Goal: Obtain resource: Obtain resource

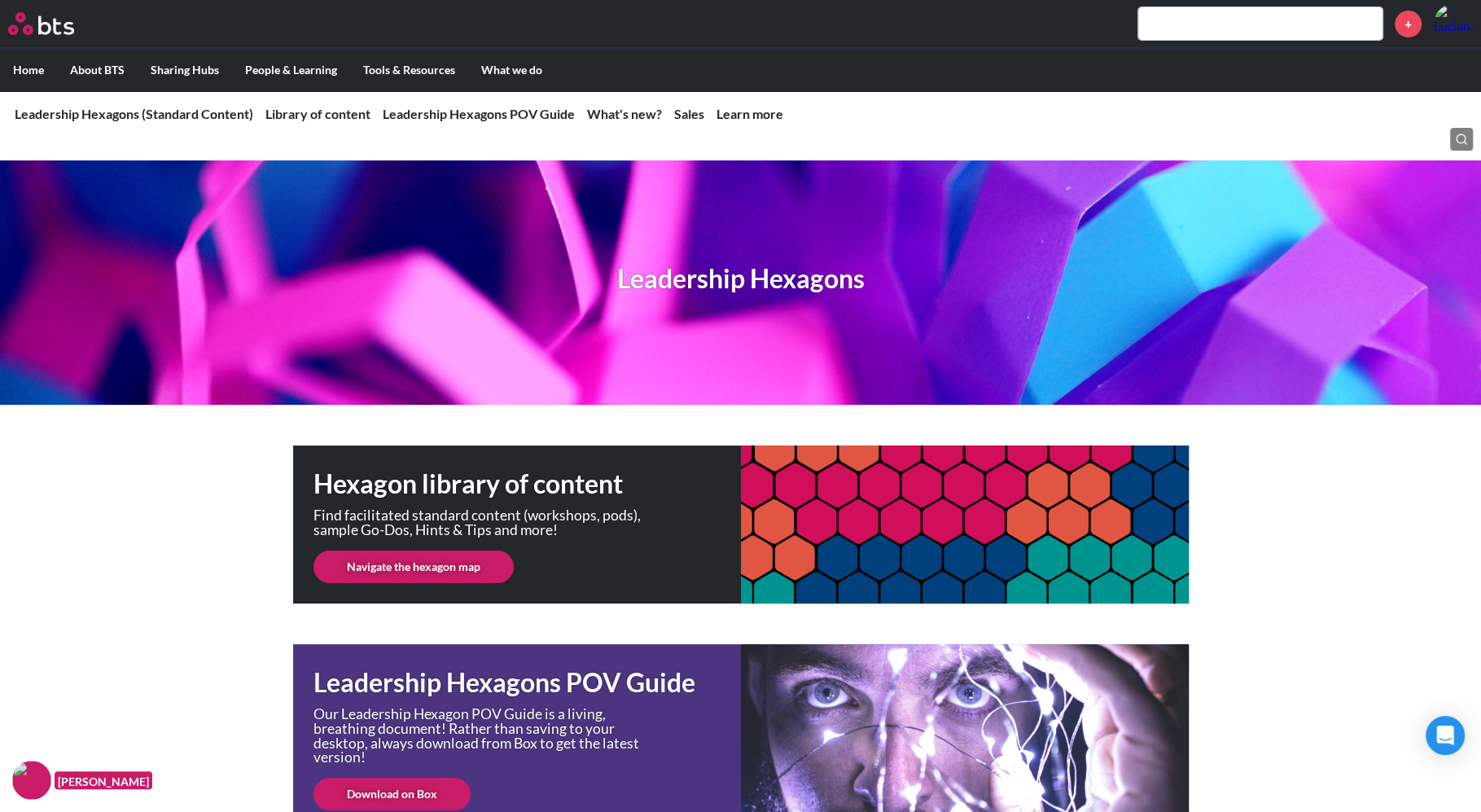
click at [463, 570] on link "Navigate the hexagon map" at bounding box center [413, 566] width 201 height 33
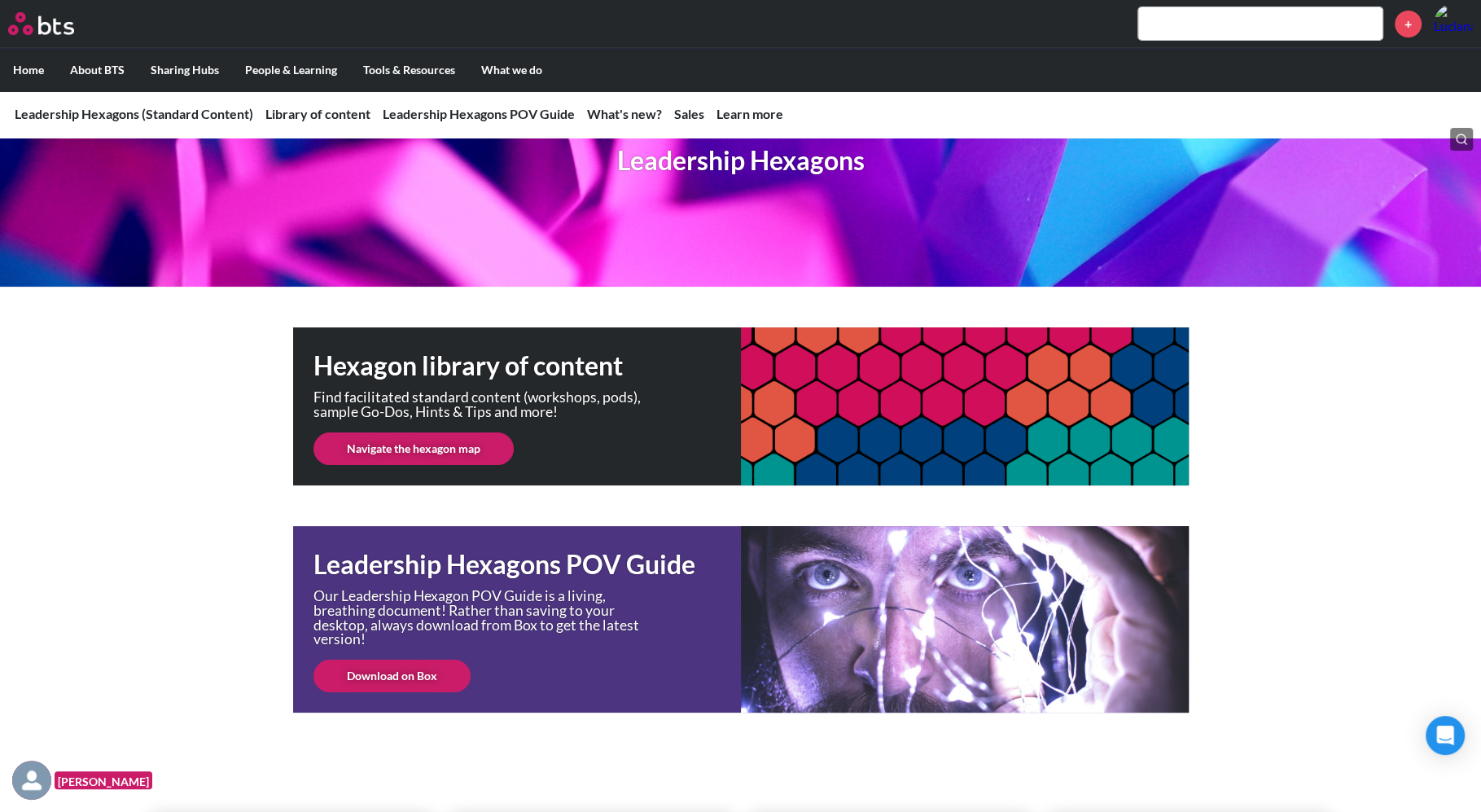
scroll to position [372, 0]
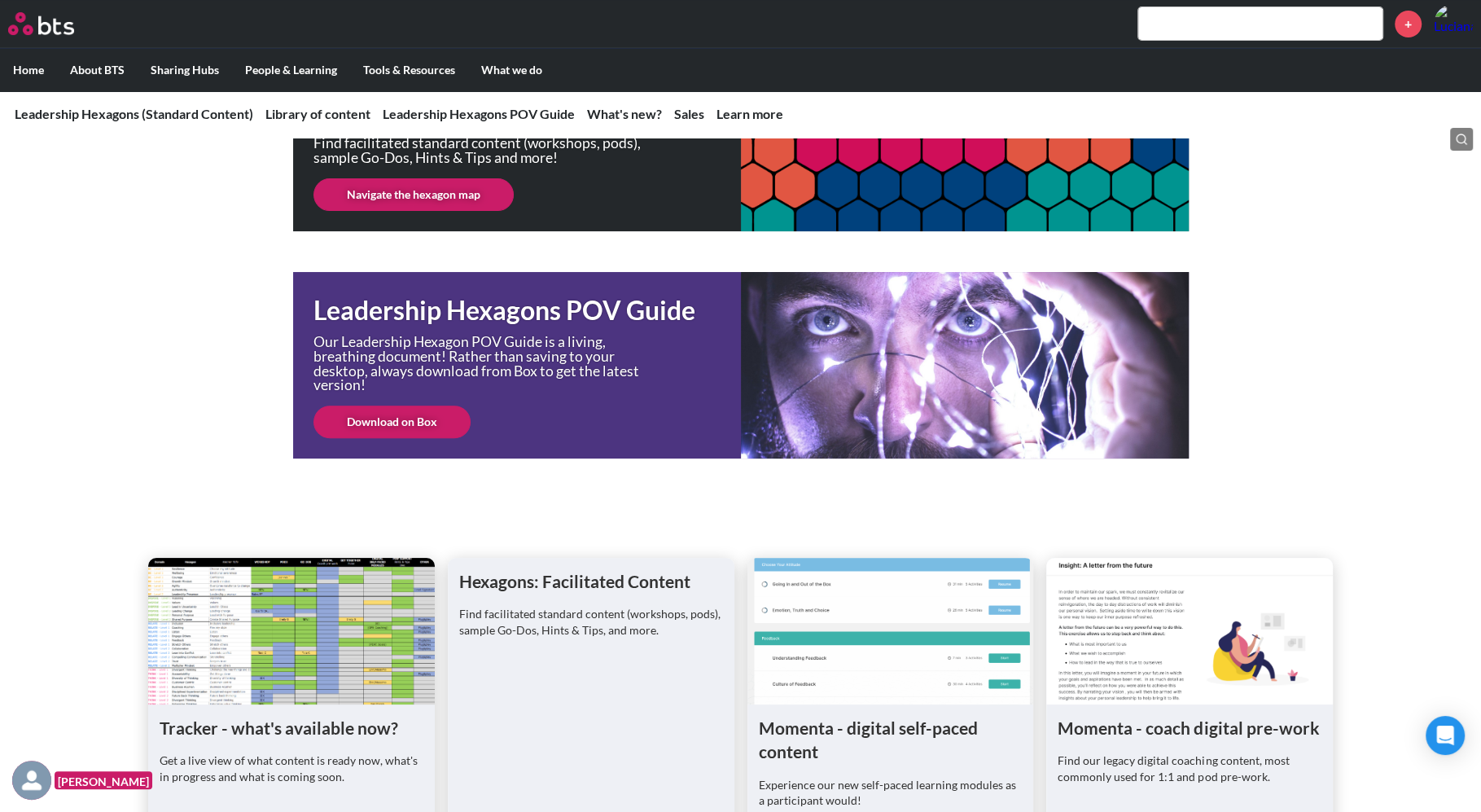
click at [416, 190] on link "Navigate the hexagon map" at bounding box center [413, 194] width 201 height 33
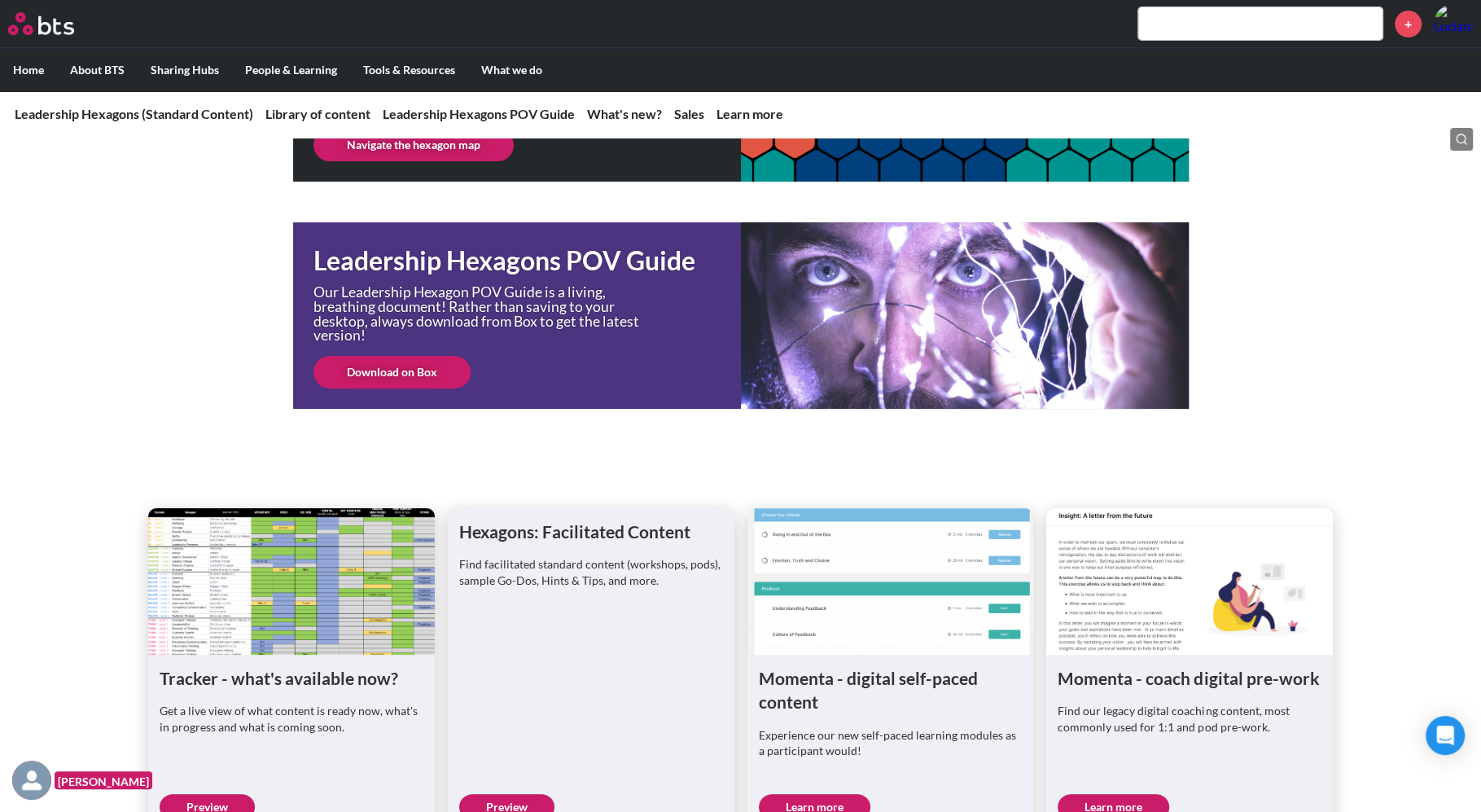
scroll to position [424, 0]
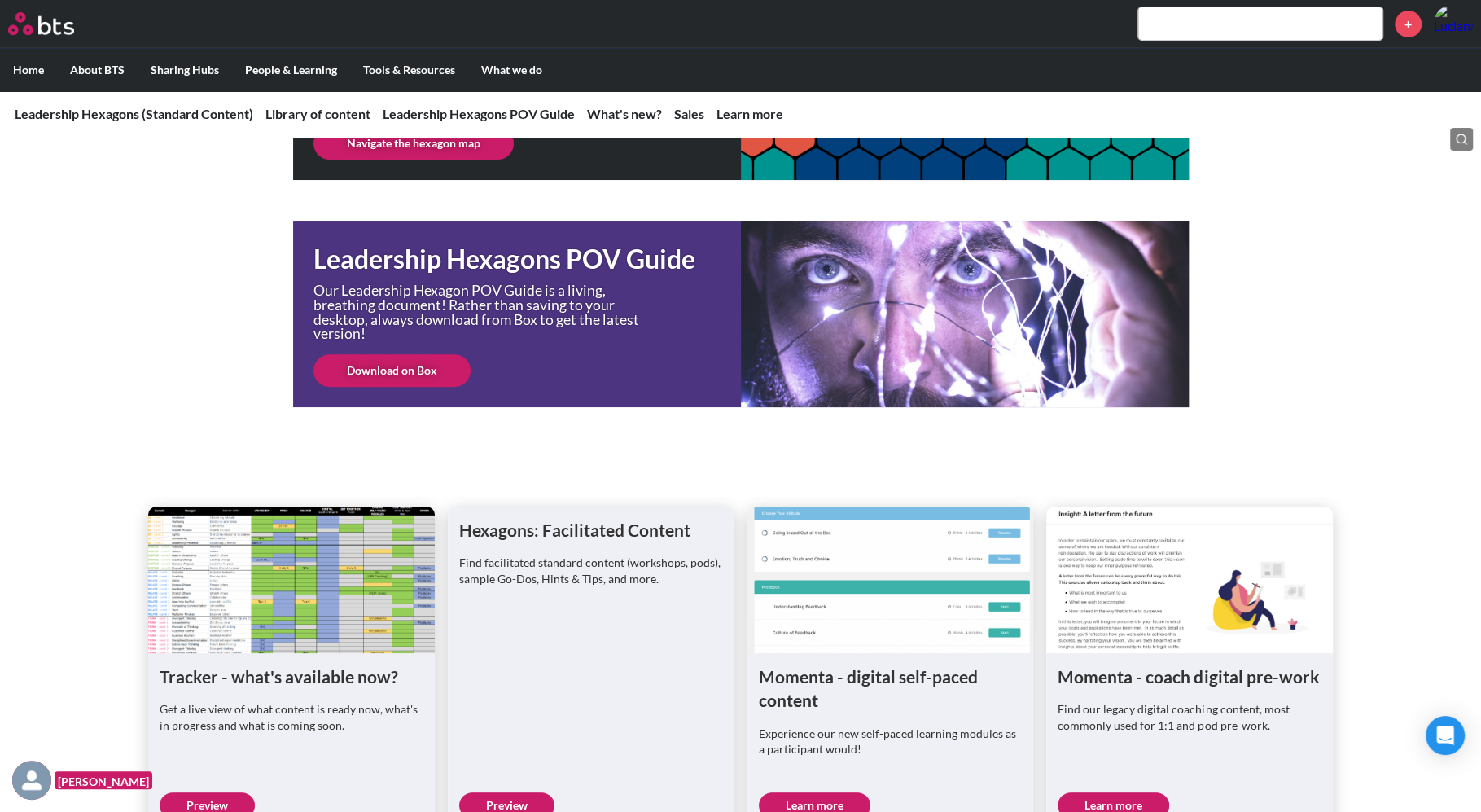
click at [426, 372] on link "Download on Box" at bounding box center [391, 370] width 157 height 33
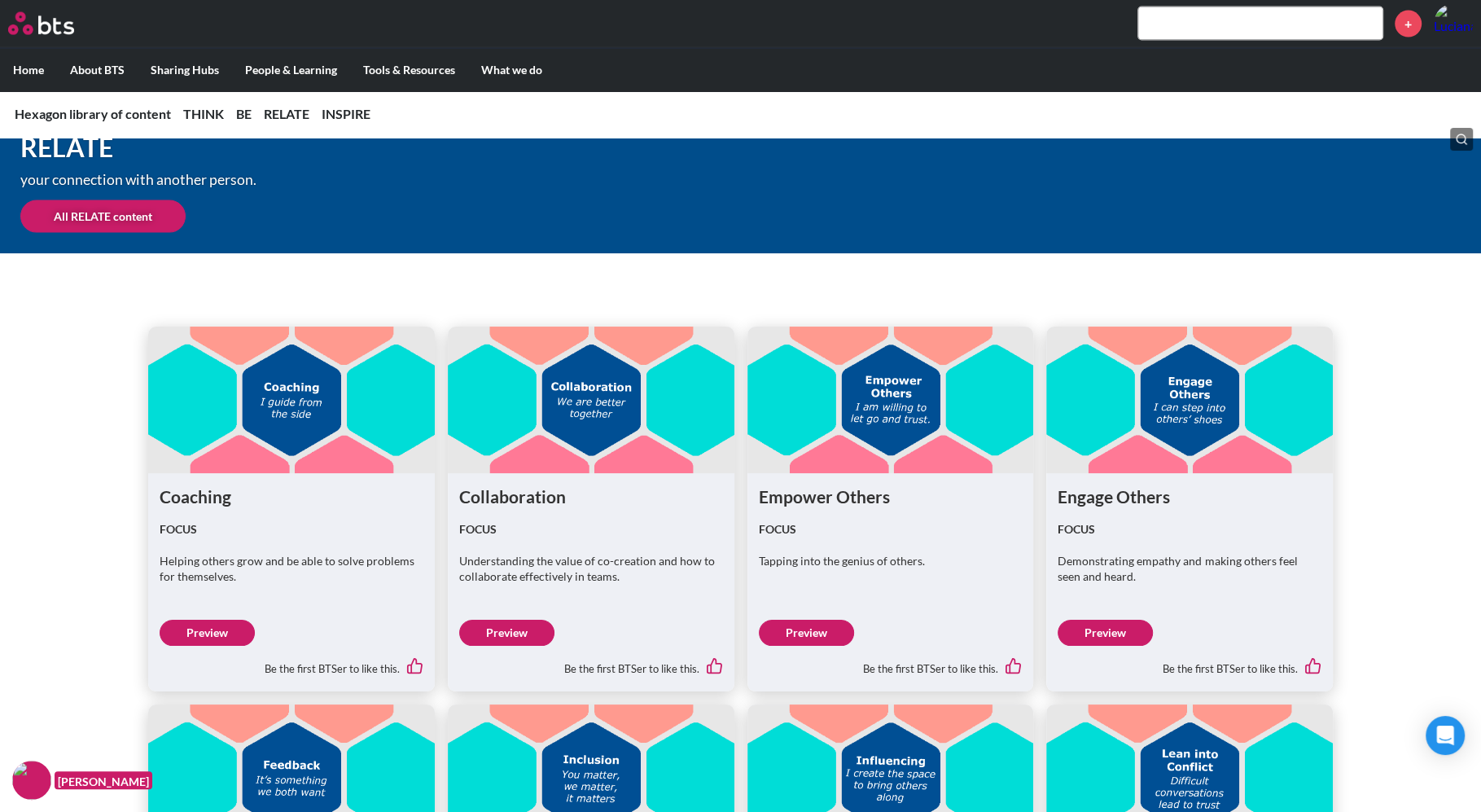
scroll to position [3383, 0]
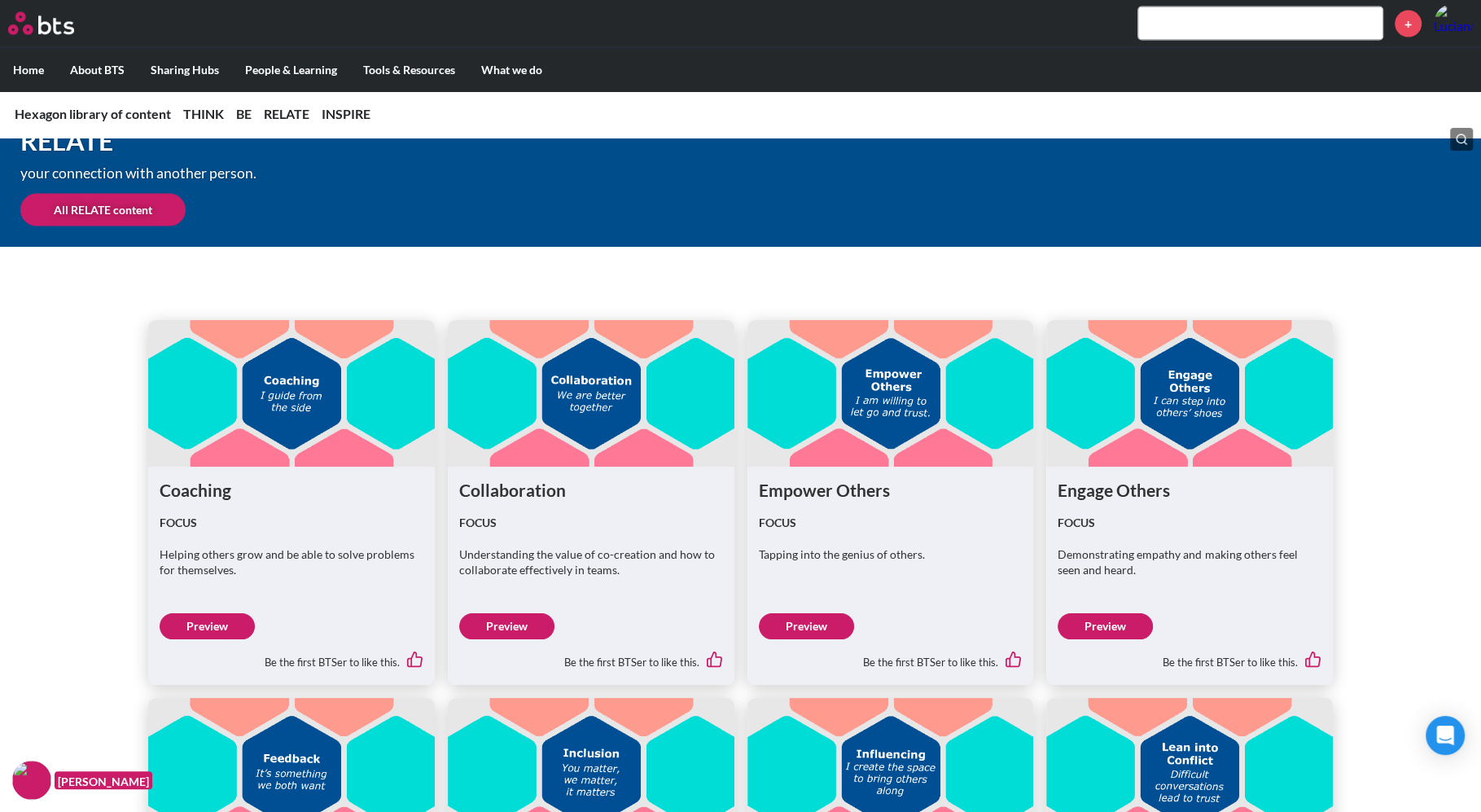
click at [529, 623] on link "Preview" at bounding box center [506, 626] width 96 height 26
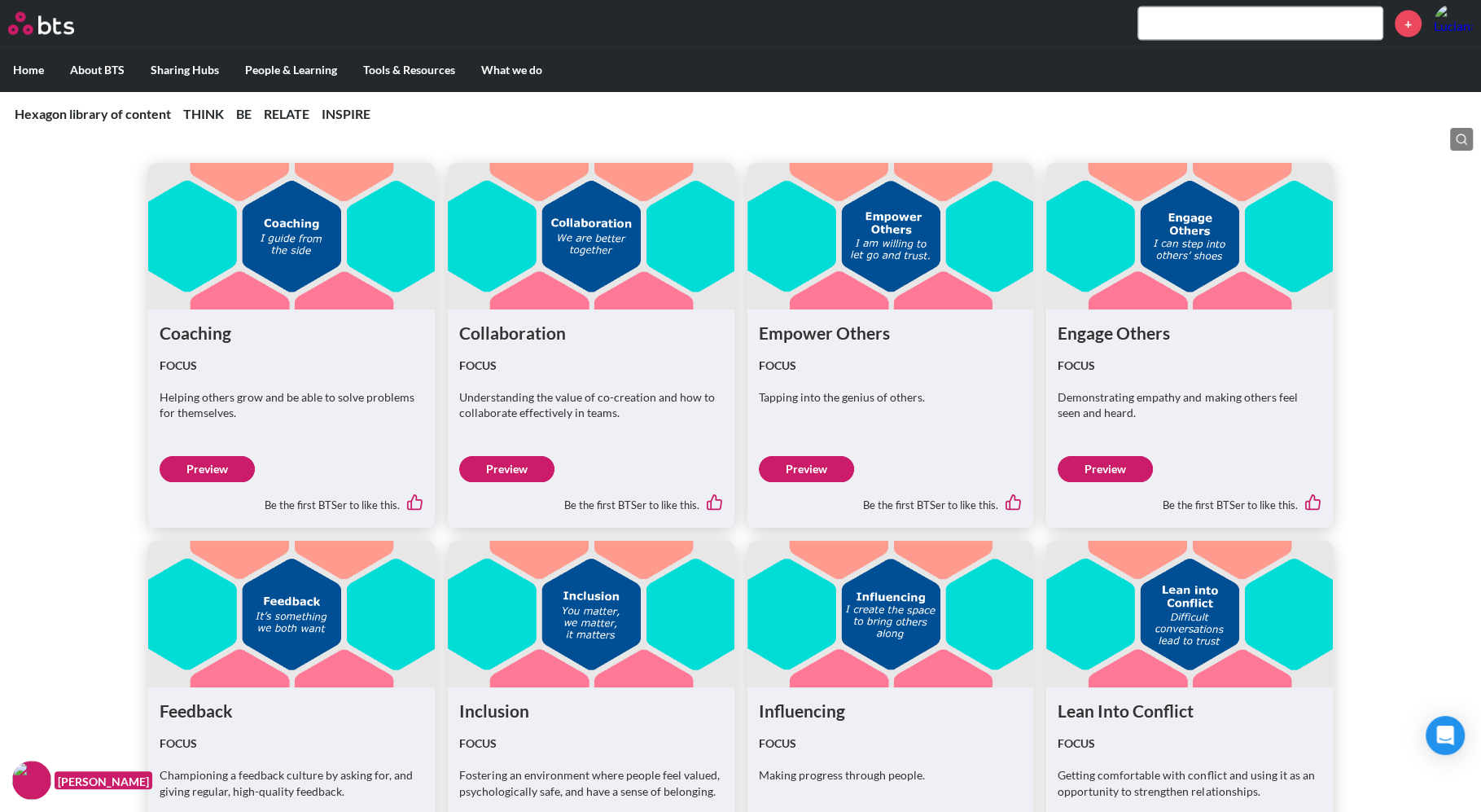
scroll to position [3627, 0]
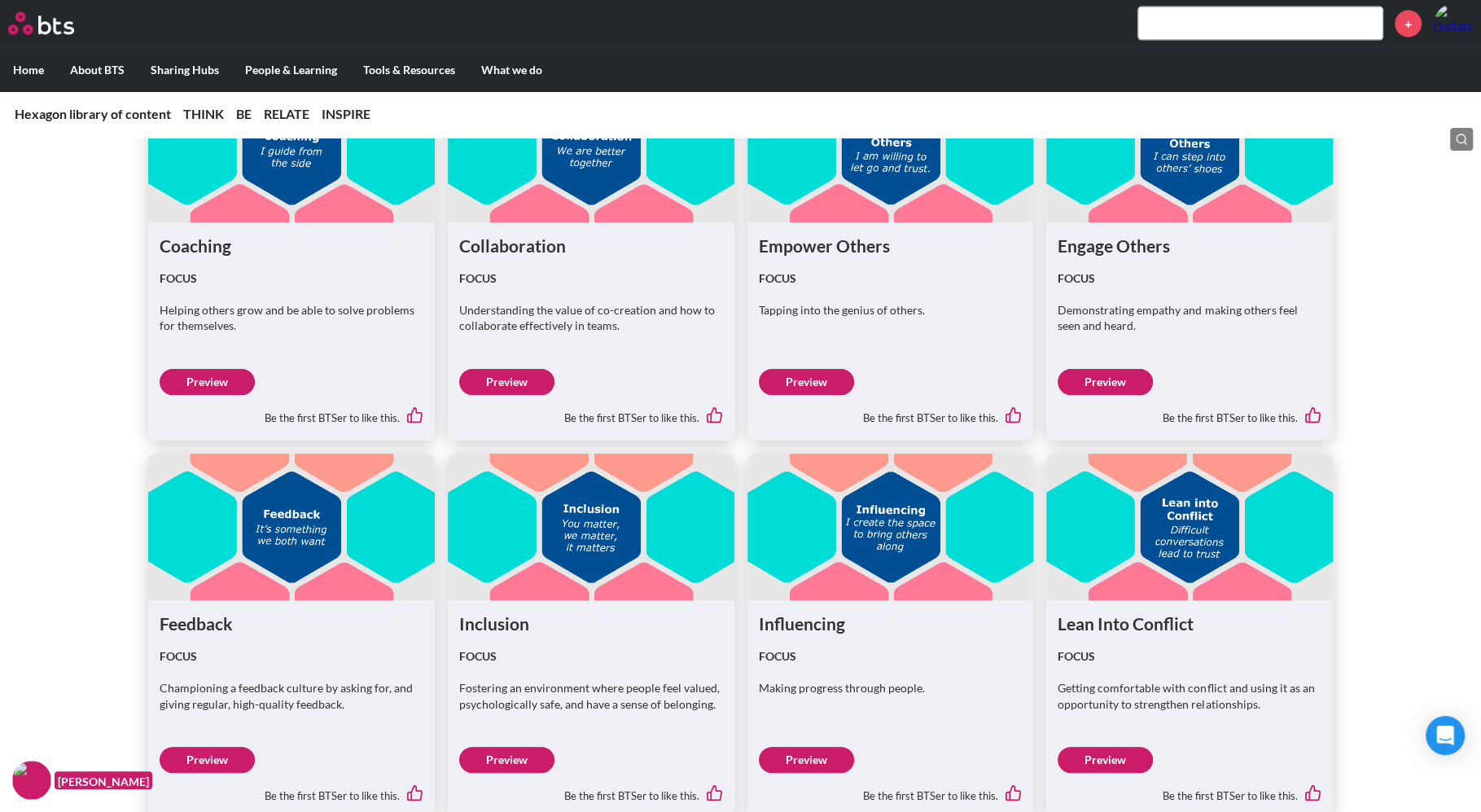
click at [1096, 754] on link "Preview" at bounding box center [1105, 760] width 96 height 26
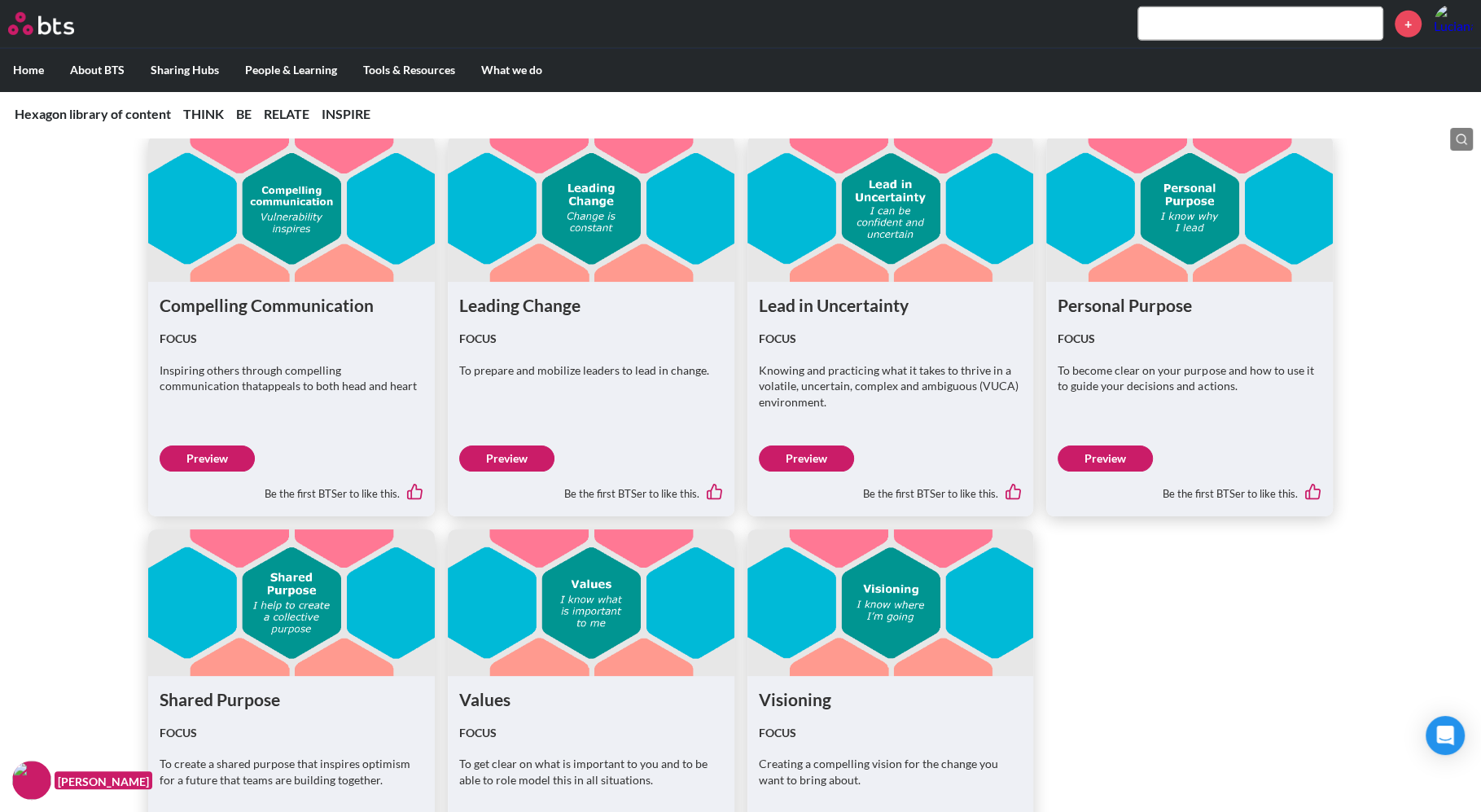
scroll to position [4949, 0]
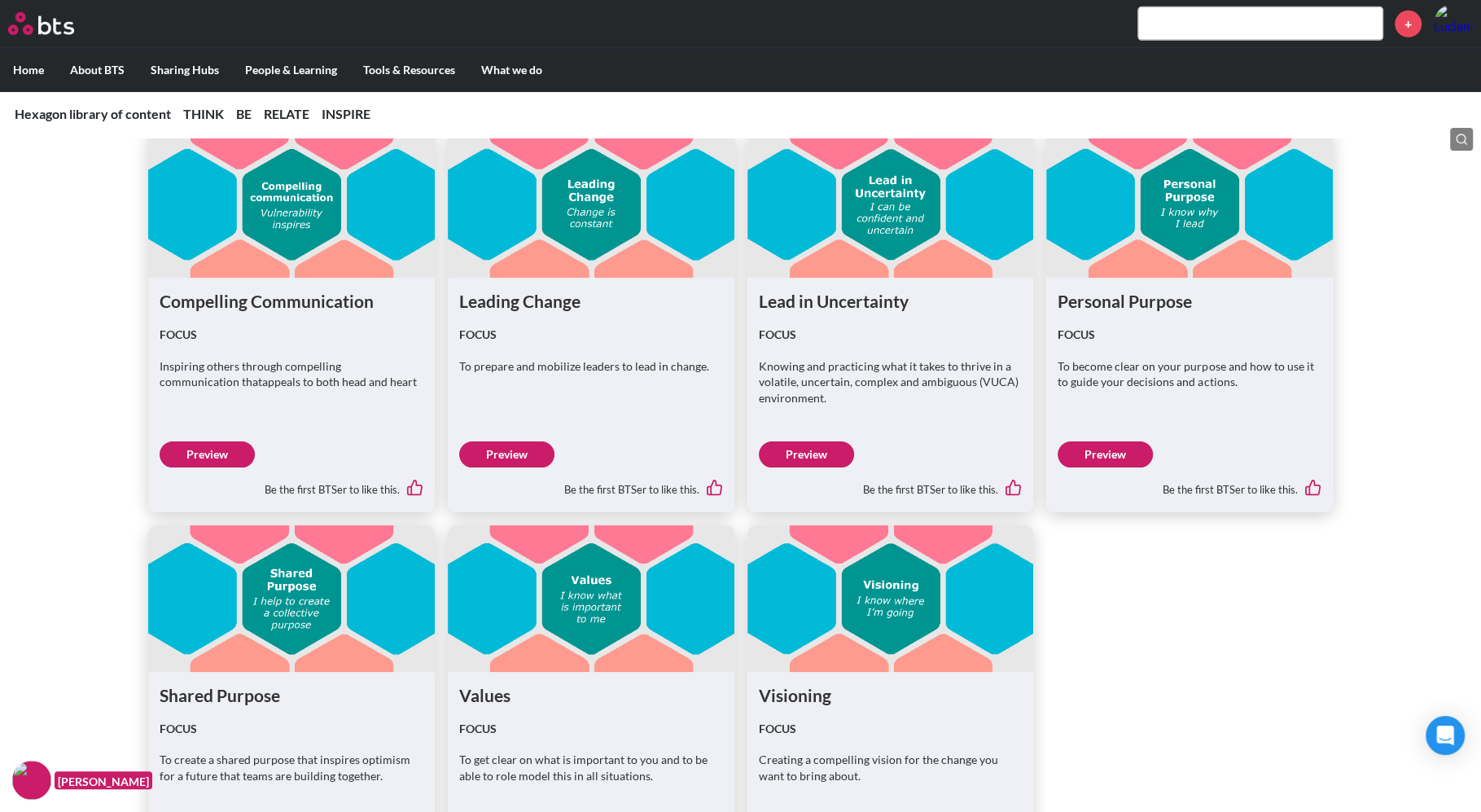
click at [1217, 40] on div "+" at bounding box center [788, 23] width 1369 height 39
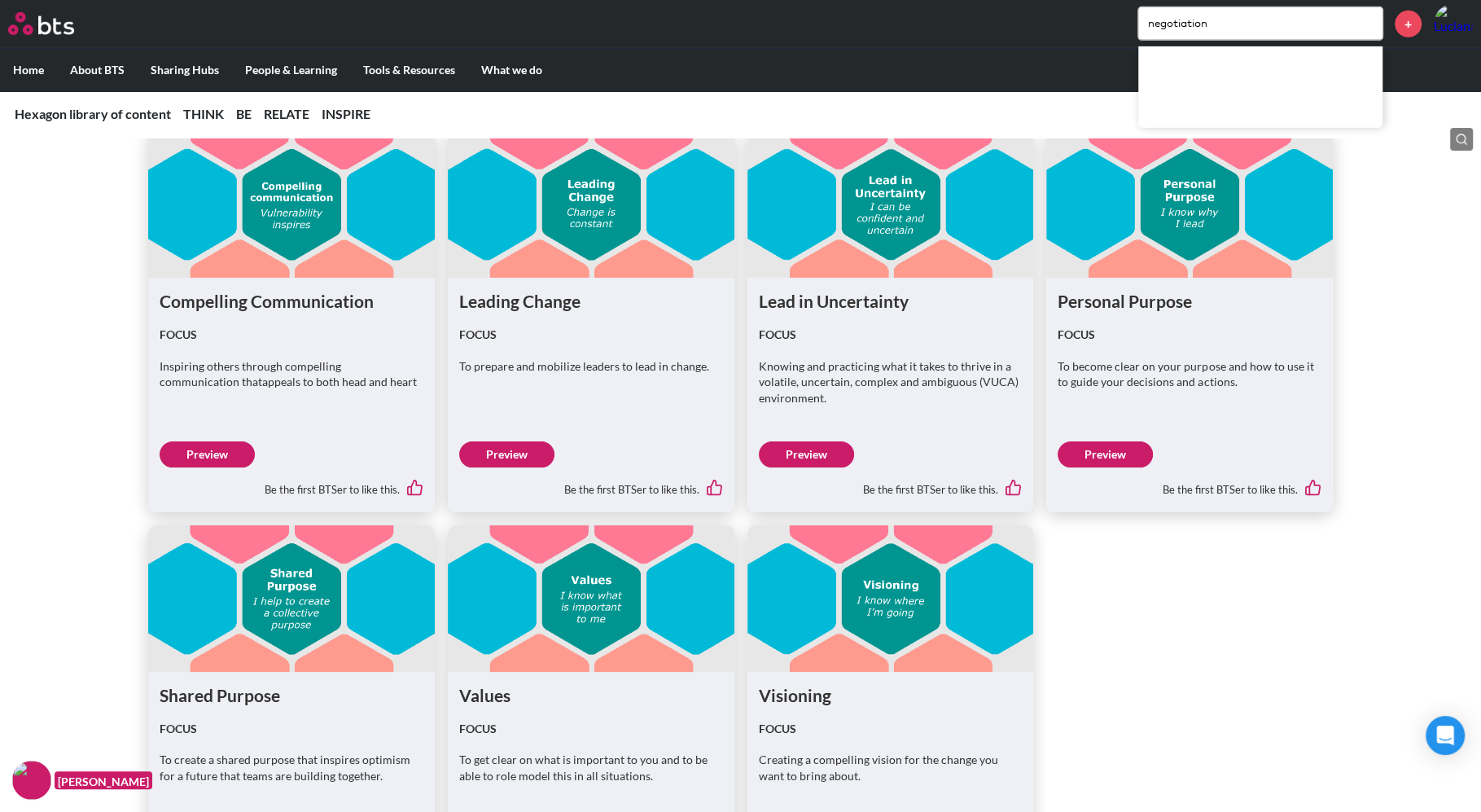
type input "negotiation"
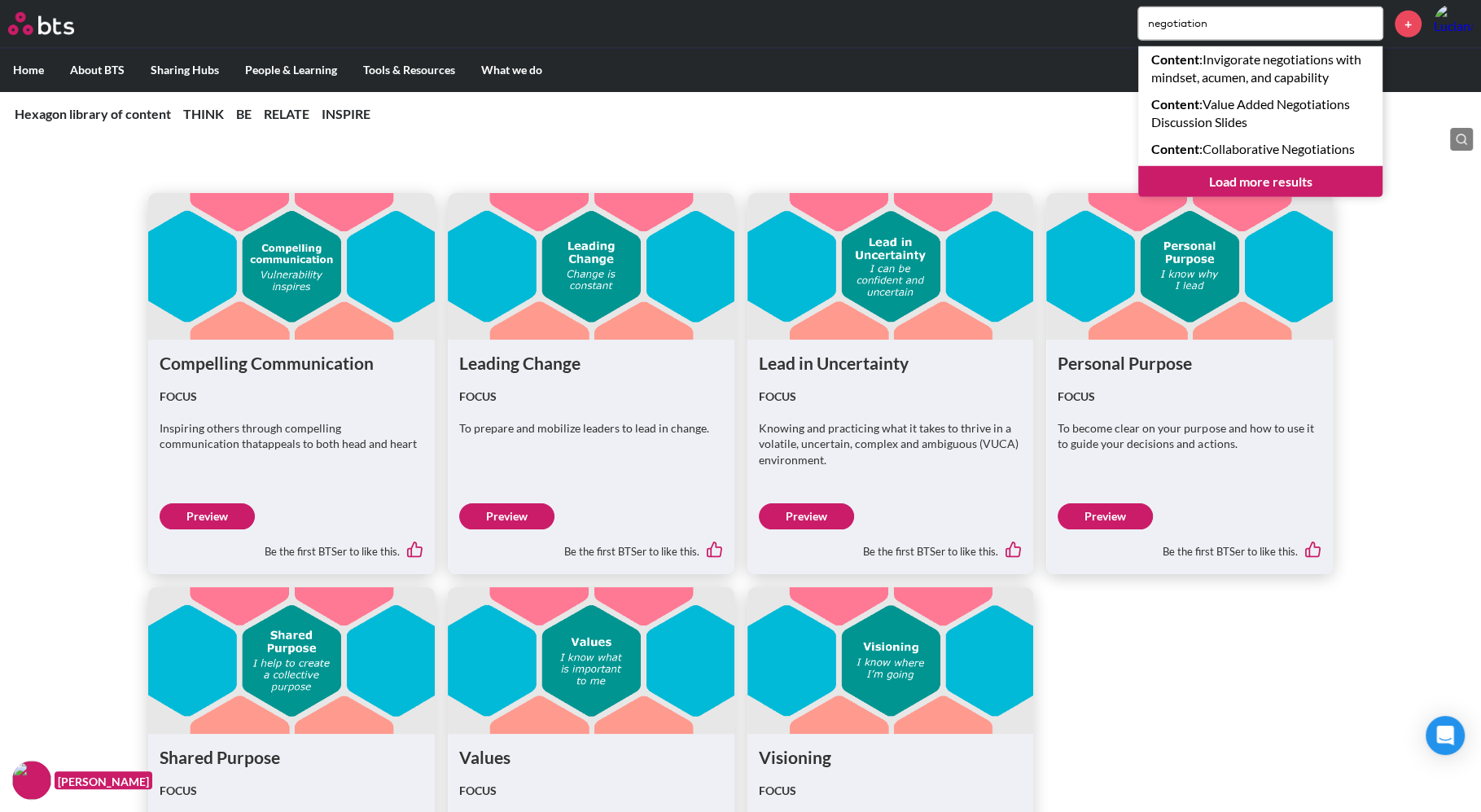
scroll to position [4886, 0]
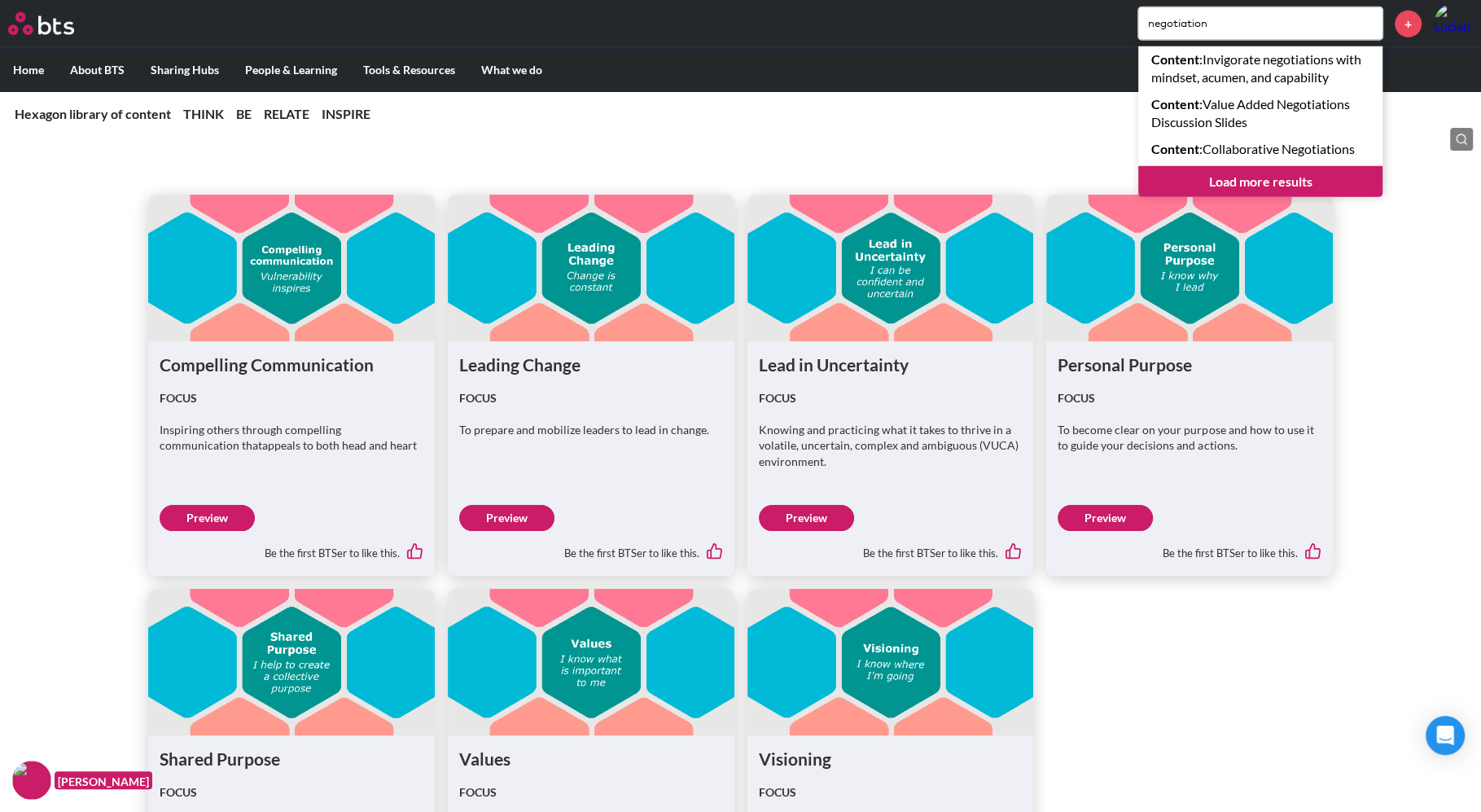
click at [229, 510] on link "Preview" at bounding box center [207, 517] width 96 height 26
click at [227, 519] on link "Preview" at bounding box center [207, 517] width 96 height 26
click at [302, 301] on figure at bounding box center [291, 268] width 286 height 147
click at [201, 514] on link "Preview" at bounding box center [207, 517] width 96 height 26
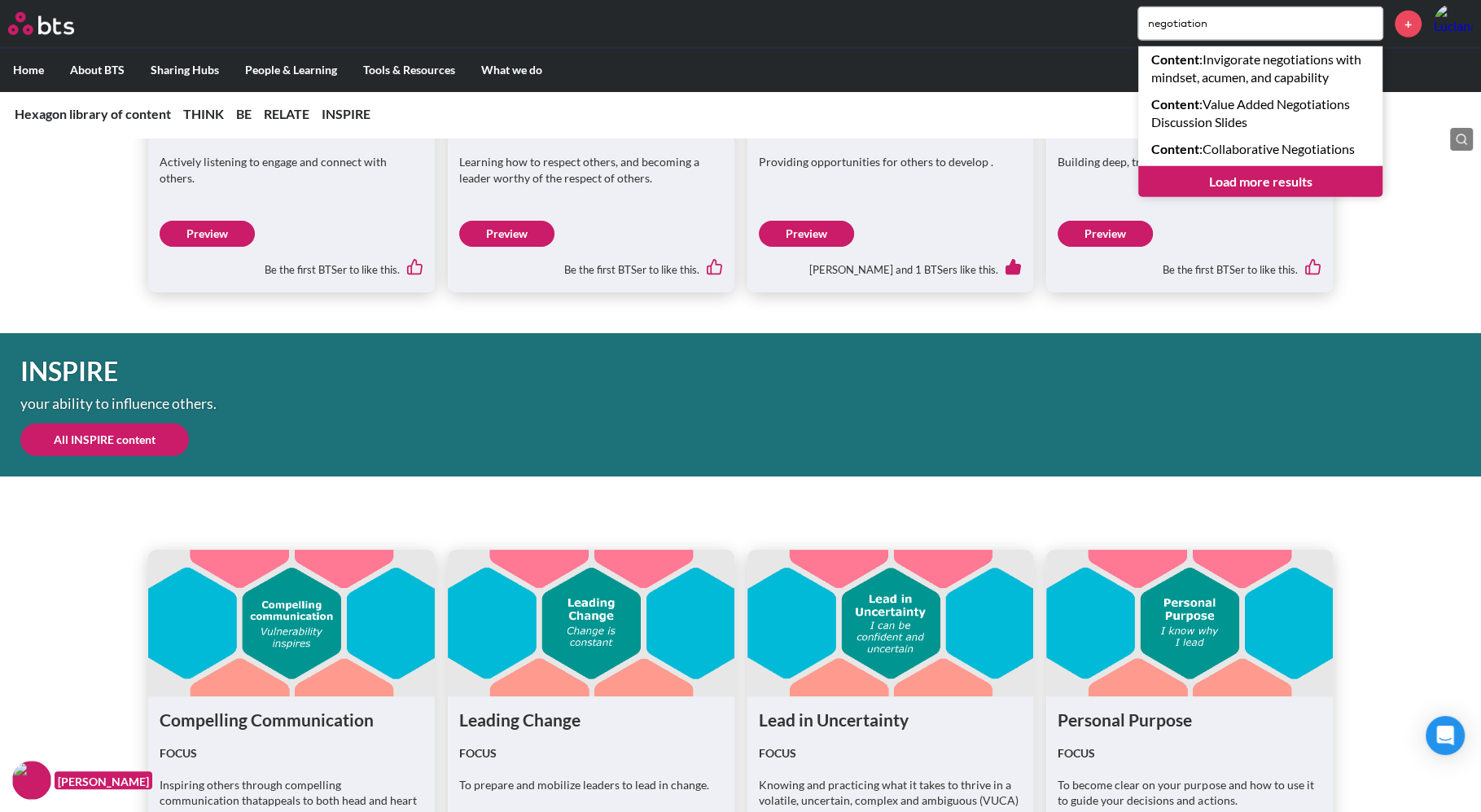
scroll to position [4537, 0]
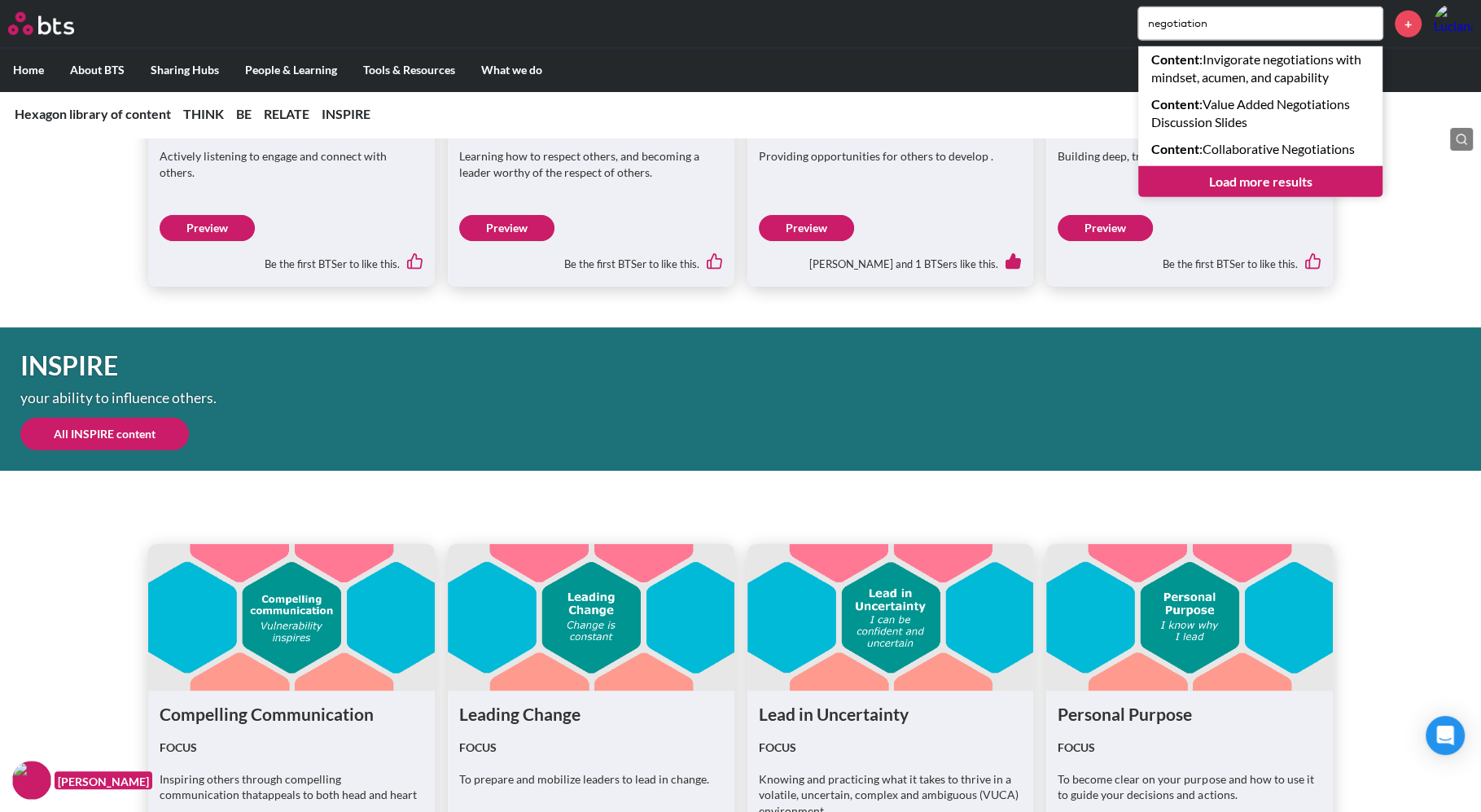
click at [87, 429] on link "All INSPIRE content" at bounding box center [104, 434] width 168 height 33
